Goal: Contribute content: Contribute content

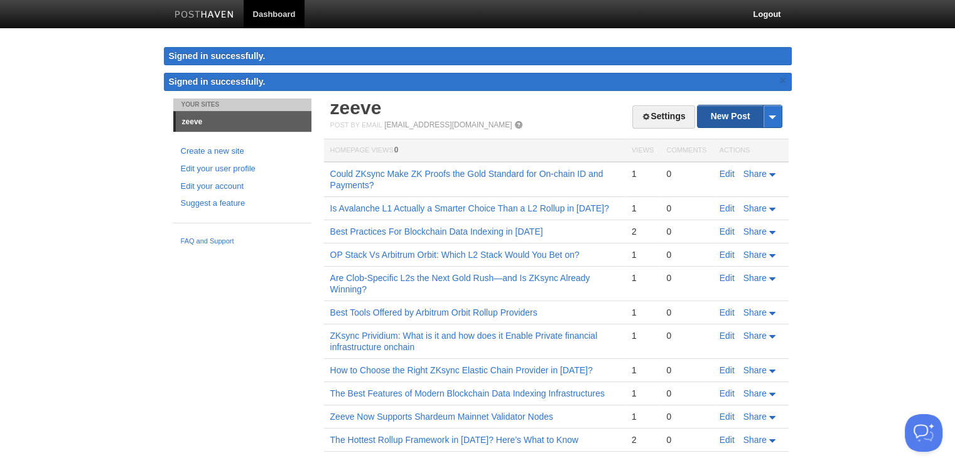
click at [741, 121] on link "New Post" at bounding box center [738, 116] width 83 height 22
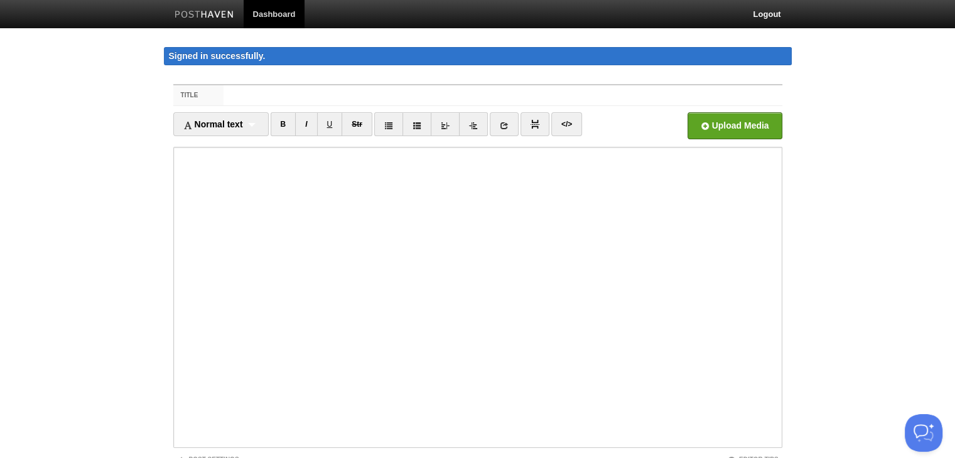
click at [306, 84] on fieldset "Title Normal text Normal text Heading 1 Heading 2 Heading 3 B I U Str ×" at bounding box center [477, 301] width 609 height 435
click at [304, 95] on input "Title" at bounding box center [502, 95] width 558 height 20
paste input "Best Data Availability Options in Arbitrum Orbit Rollup Providers (and Why Zeev…"
type input "Best Data Availability Options in Arbitrum Orbit Rollup Providers (and Why Zeev…"
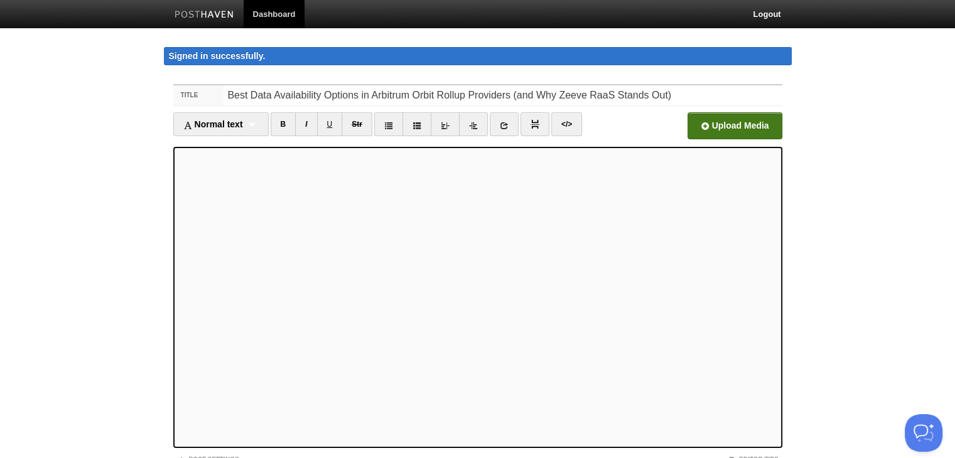
click at [766, 136] on input "file" at bounding box center [355, 129] width 950 height 64
click at [723, 126] on input "file" at bounding box center [355, 129] width 950 height 64
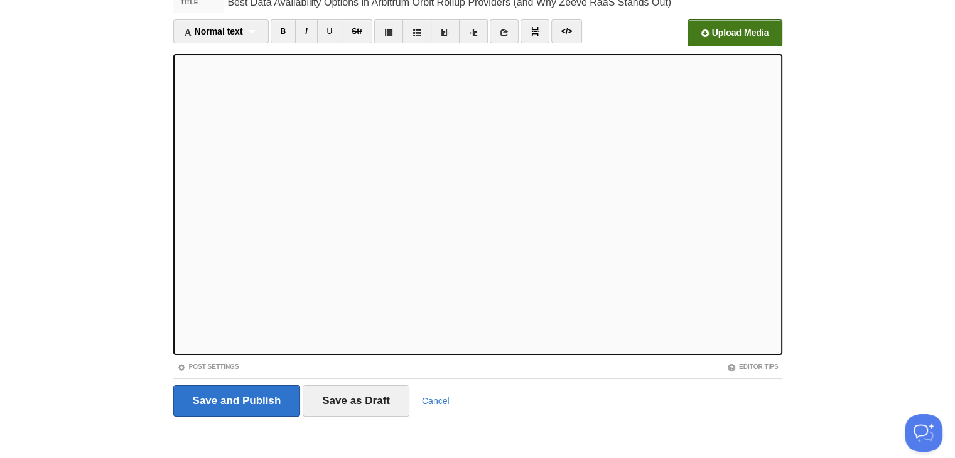
scroll to position [97, 0]
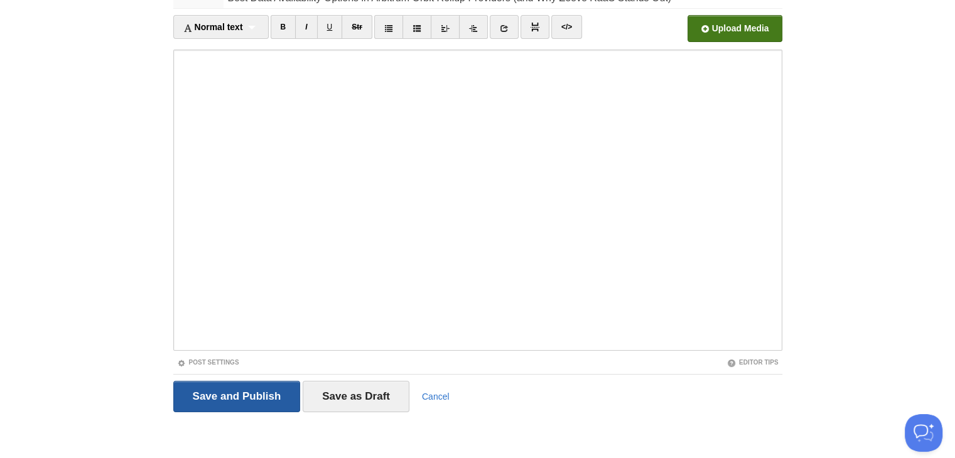
click at [256, 395] on input "Save and Publish" at bounding box center [236, 396] width 127 height 31
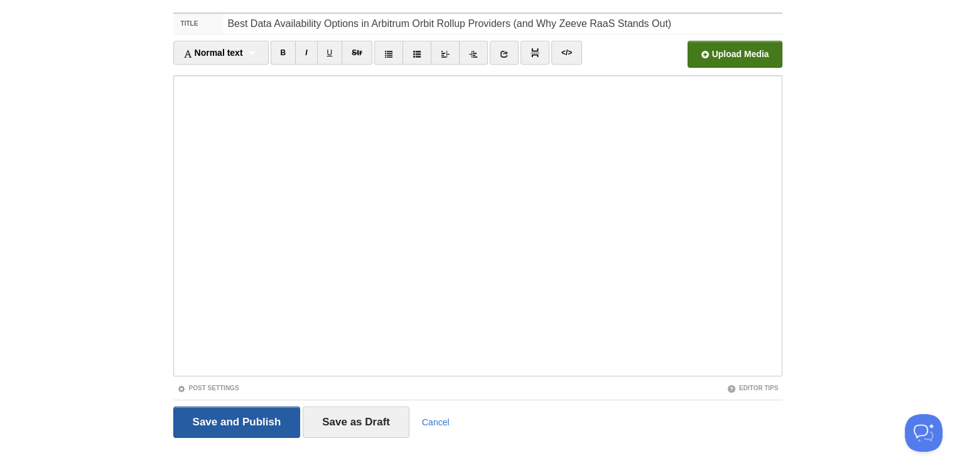
scroll to position [73, 0]
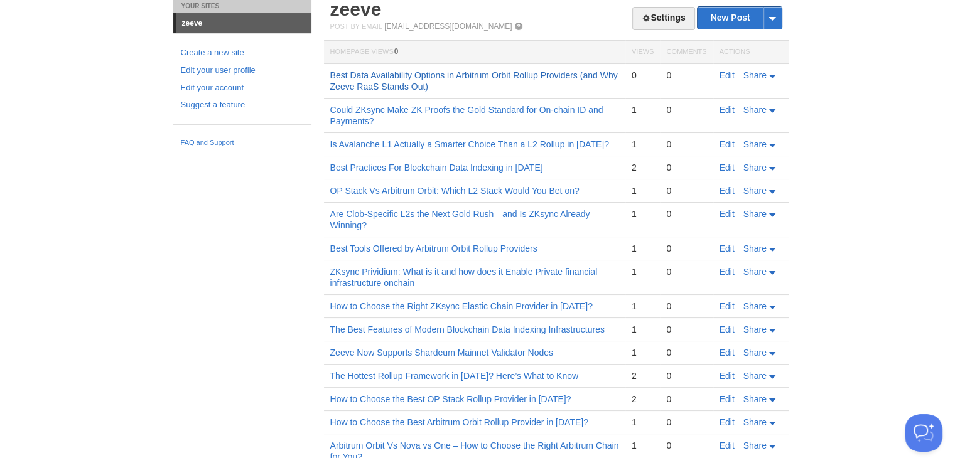
click at [399, 73] on link "Best Data Availability Options in Arbitrum Orbit Rollup Providers (and Why Zeev…" at bounding box center [473, 80] width 287 height 21
